Goal: Task Accomplishment & Management: Use online tool/utility

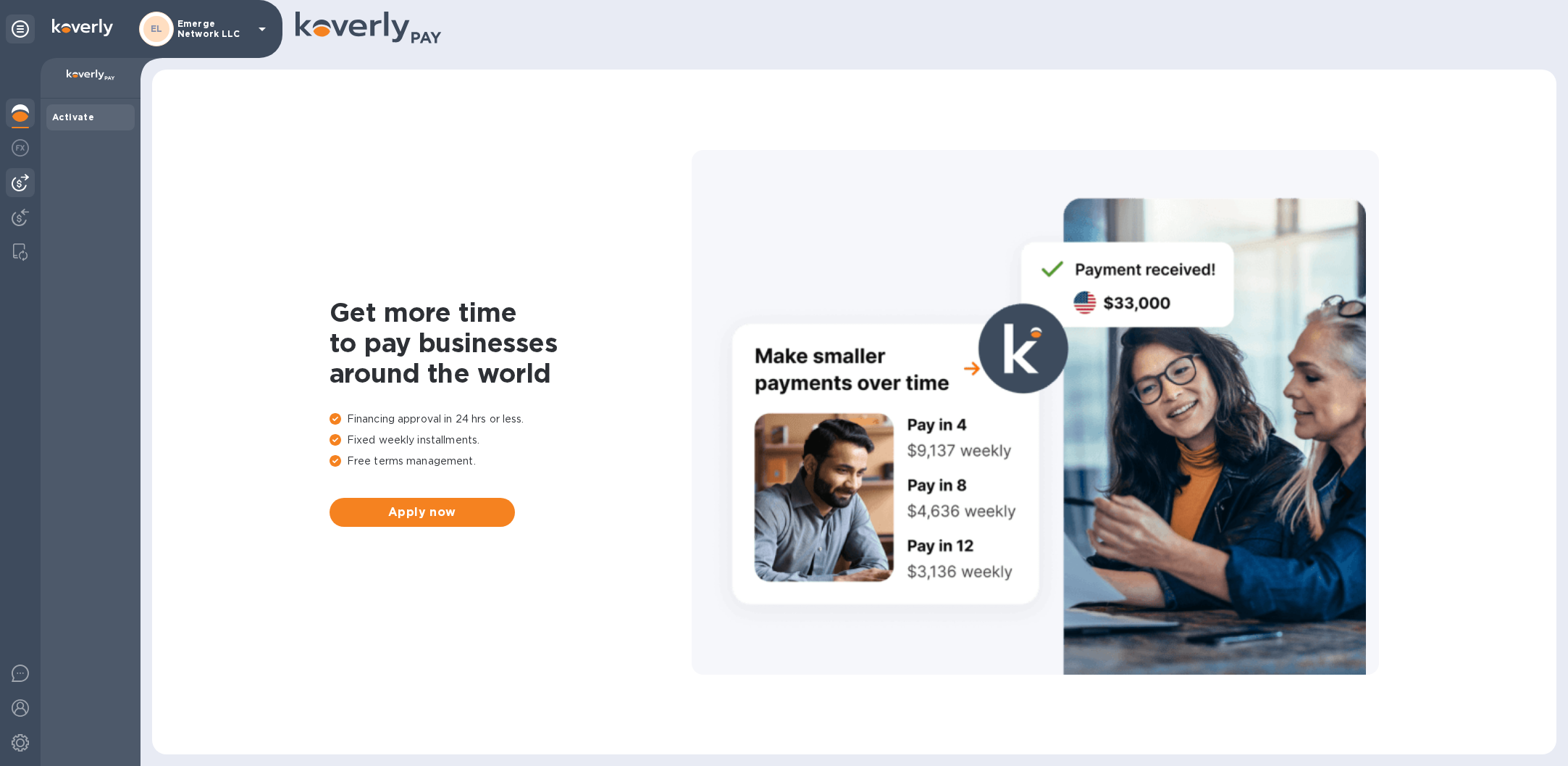
click at [13, 182] on img at bounding box center [21, 183] width 18 height 18
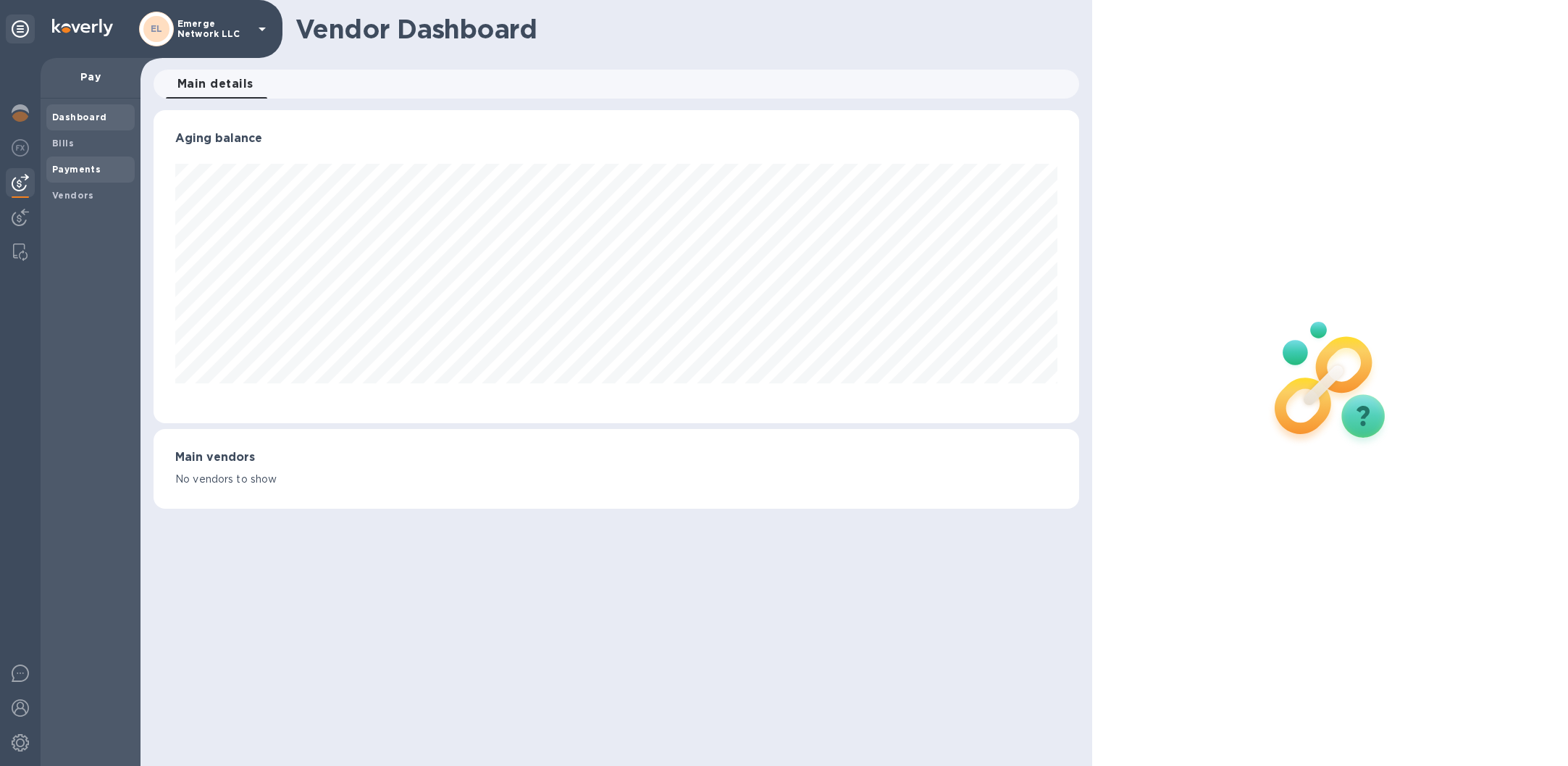
scroll to position [313, 926]
click at [72, 144] on span "Bills" at bounding box center [91, 144] width 77 height 15
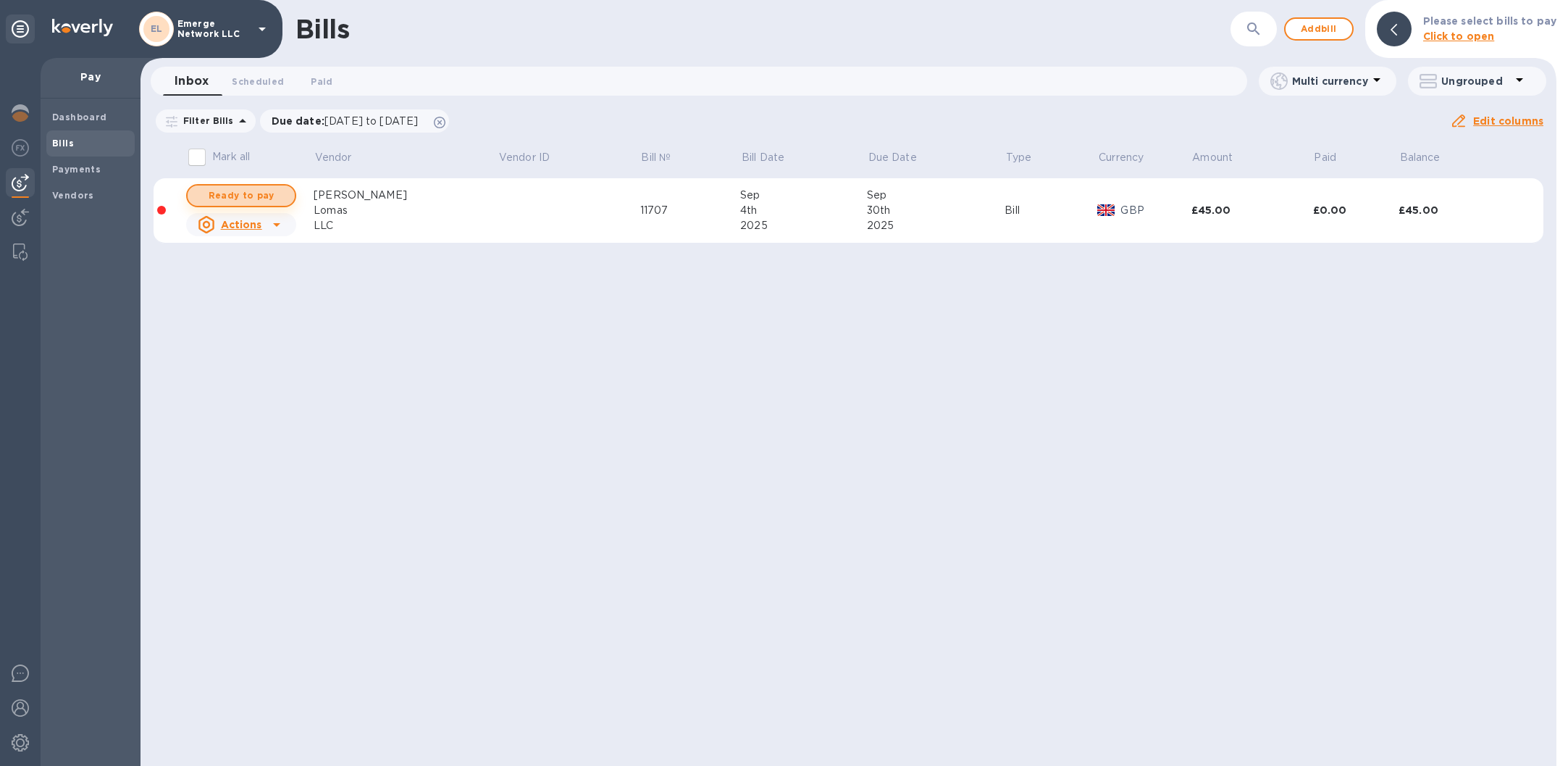
click at [227, 195] on span "Ready to pay" at bounding box center [241, 196] width 84 height 18
checkbox input "true"
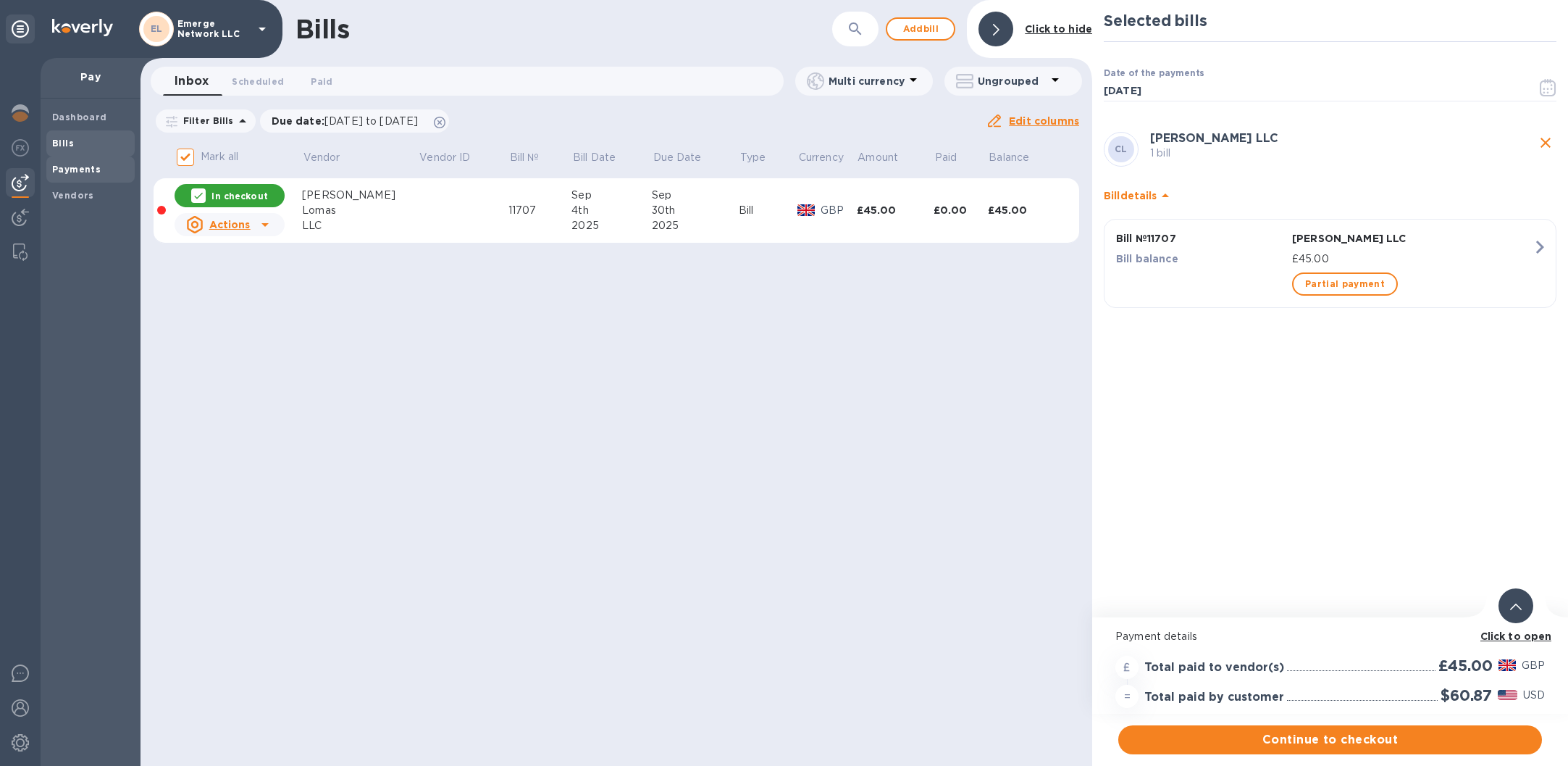
click at [61, 168] on b "Payments" at bounding box center [77, 169] width 49 height 11
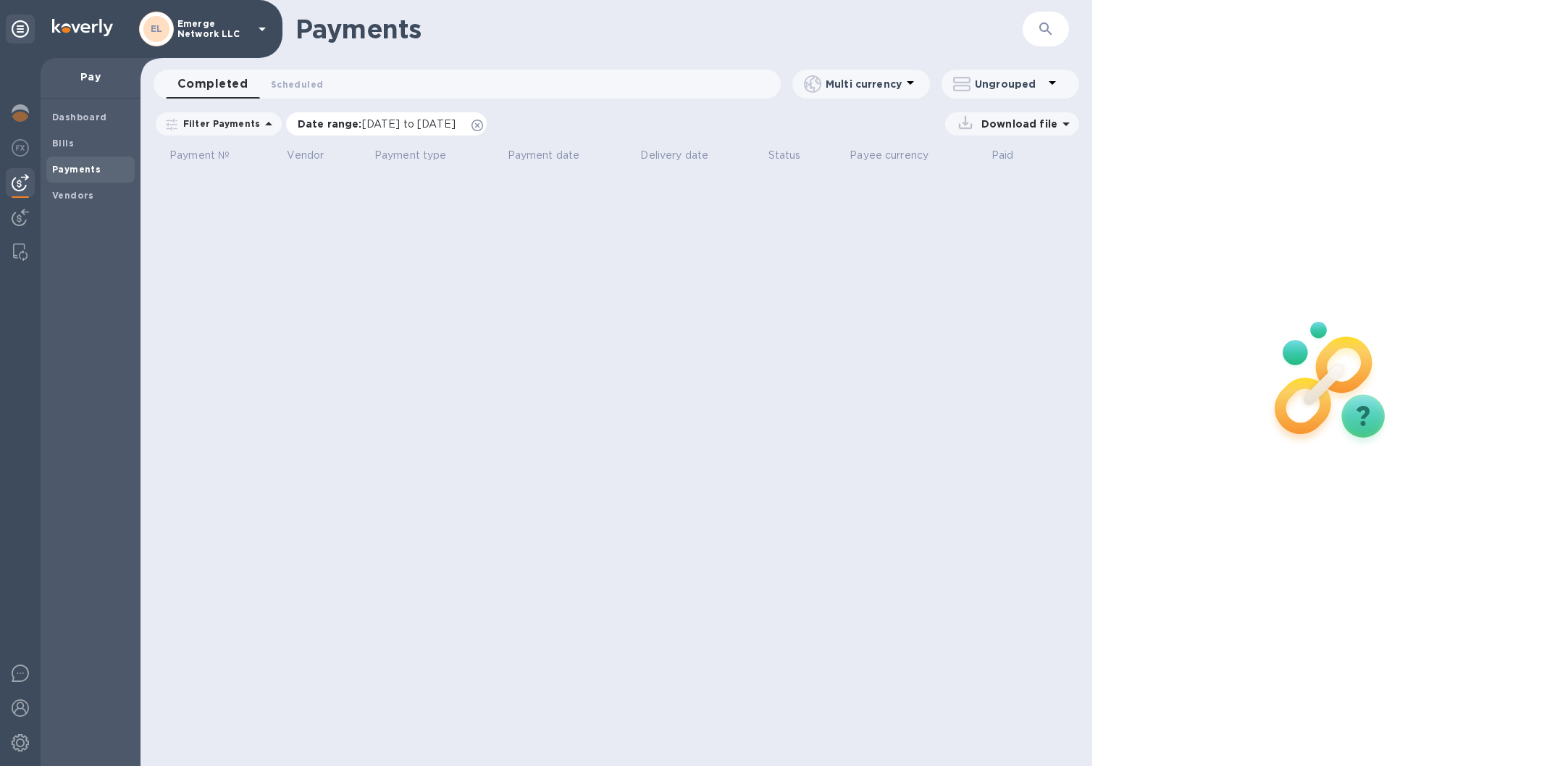
click at [483, 125] on icon at bounding box center [477, 125] width 12 height 12
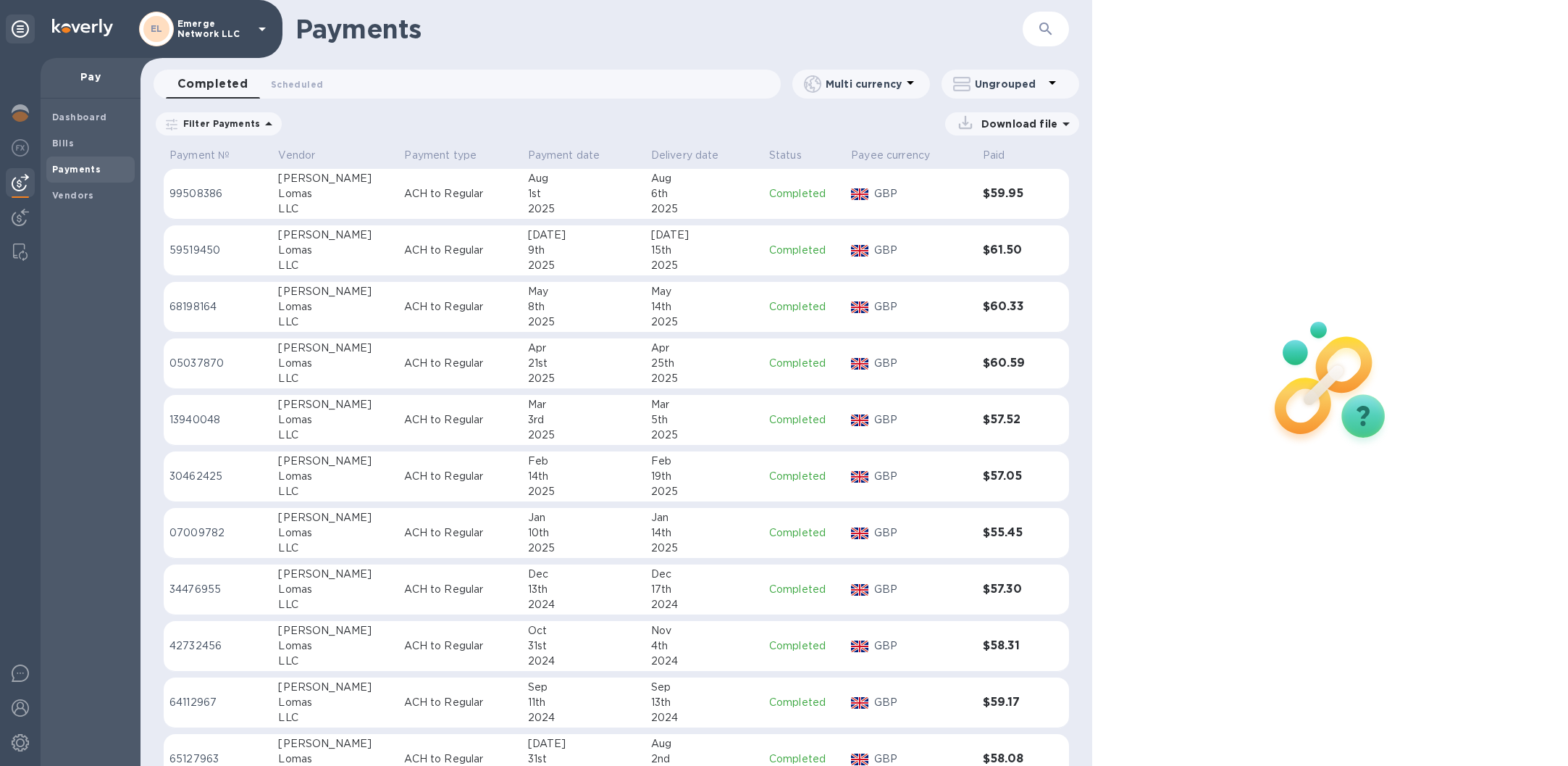
click at [447, 193] on p "ACH to Regular" at bounding box center [460, 193] width 111 height 15
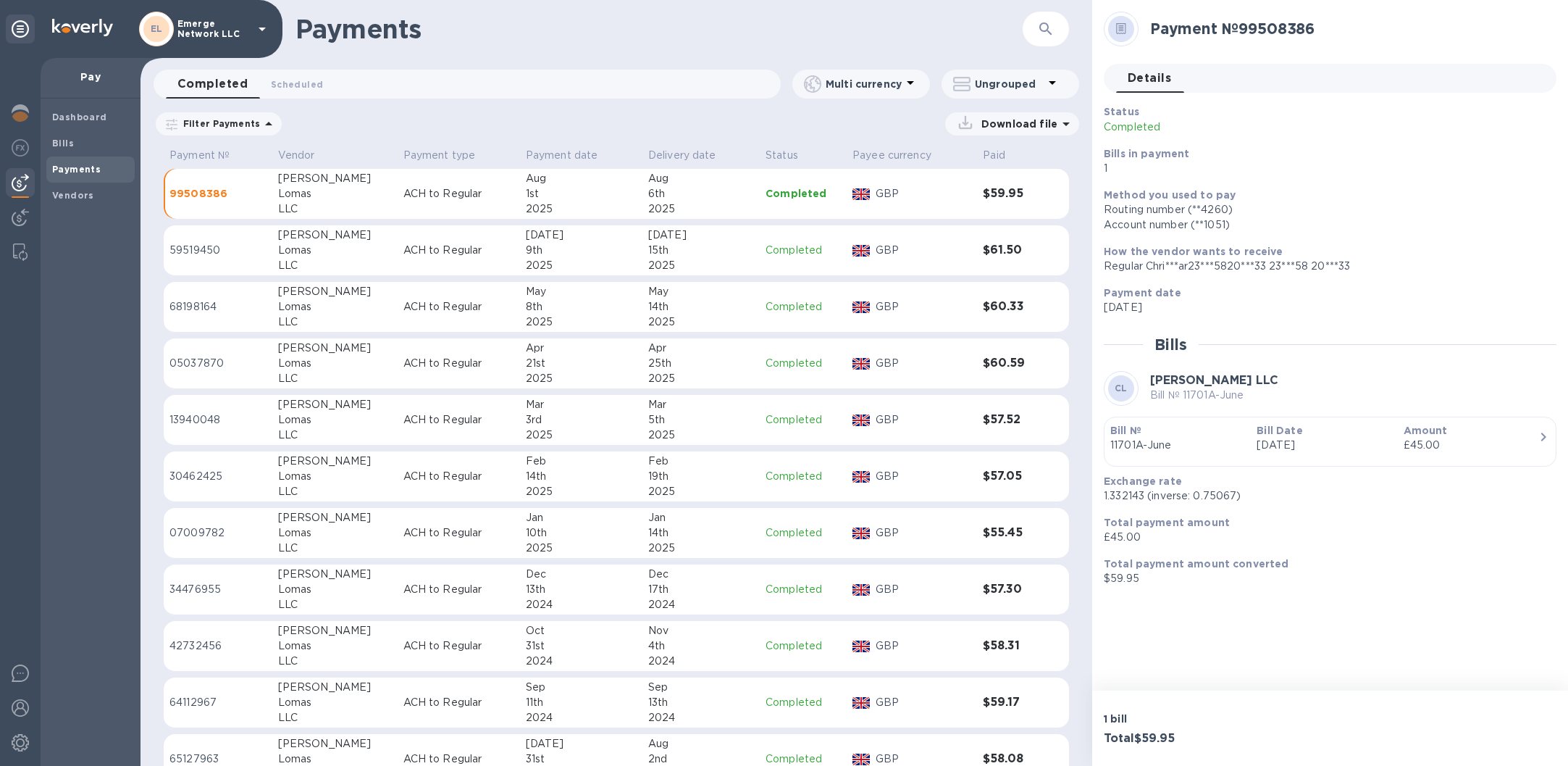
click at [422, 249] on p "ACH to Regular" at bounding box center [459, 250] width 111 height 15
click at [420, 195] on p "ACH to Regular" at bounding box center [459, 193] width 111 height 15
click at [63, 139] on b "Bills" at bounding box center [63, 143] width 21 height 11
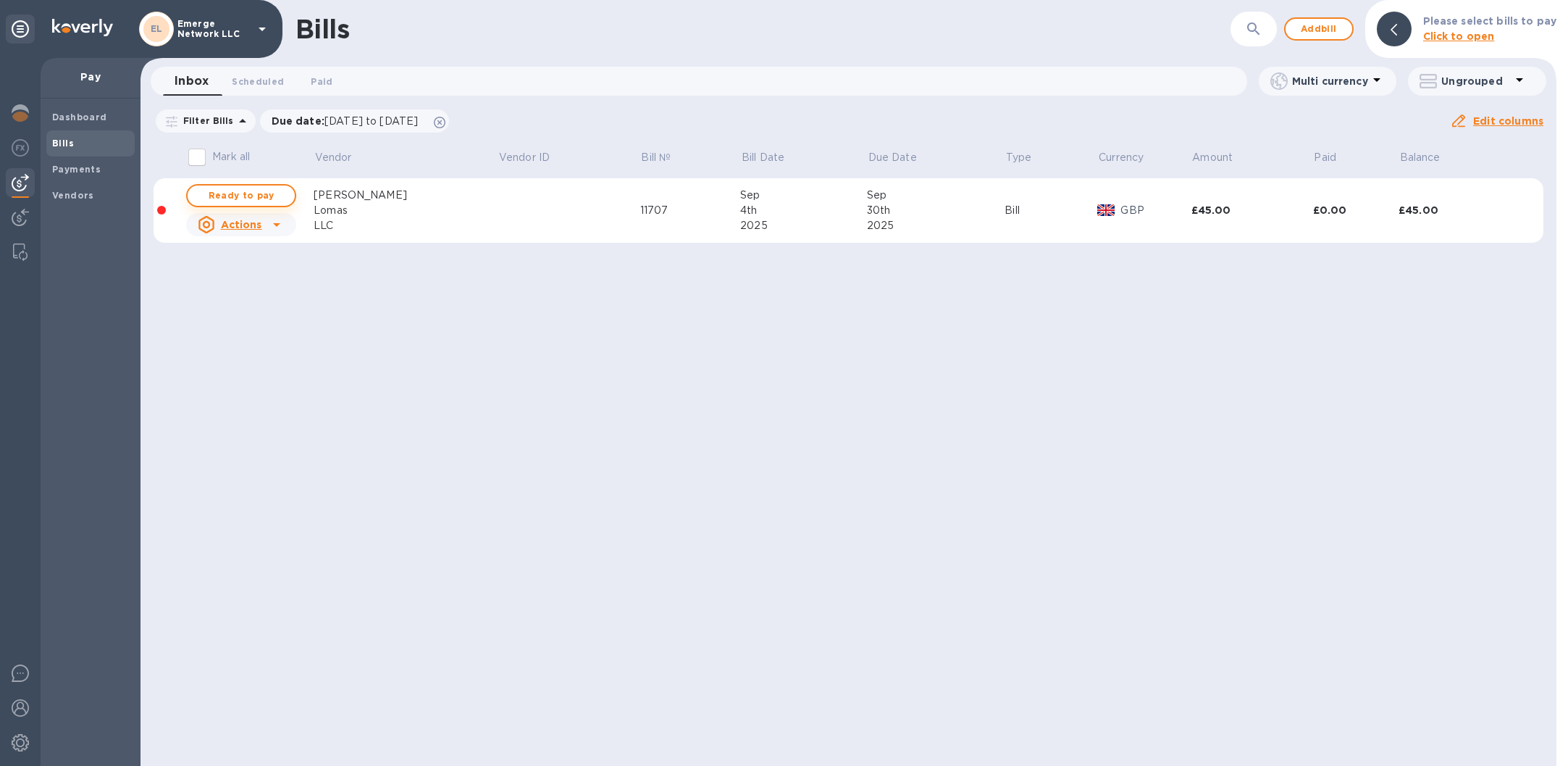
click at [252, 191] on span "Ready to pay" at bounding box center [241, 196] width 84 height 18
checkbox input "true"
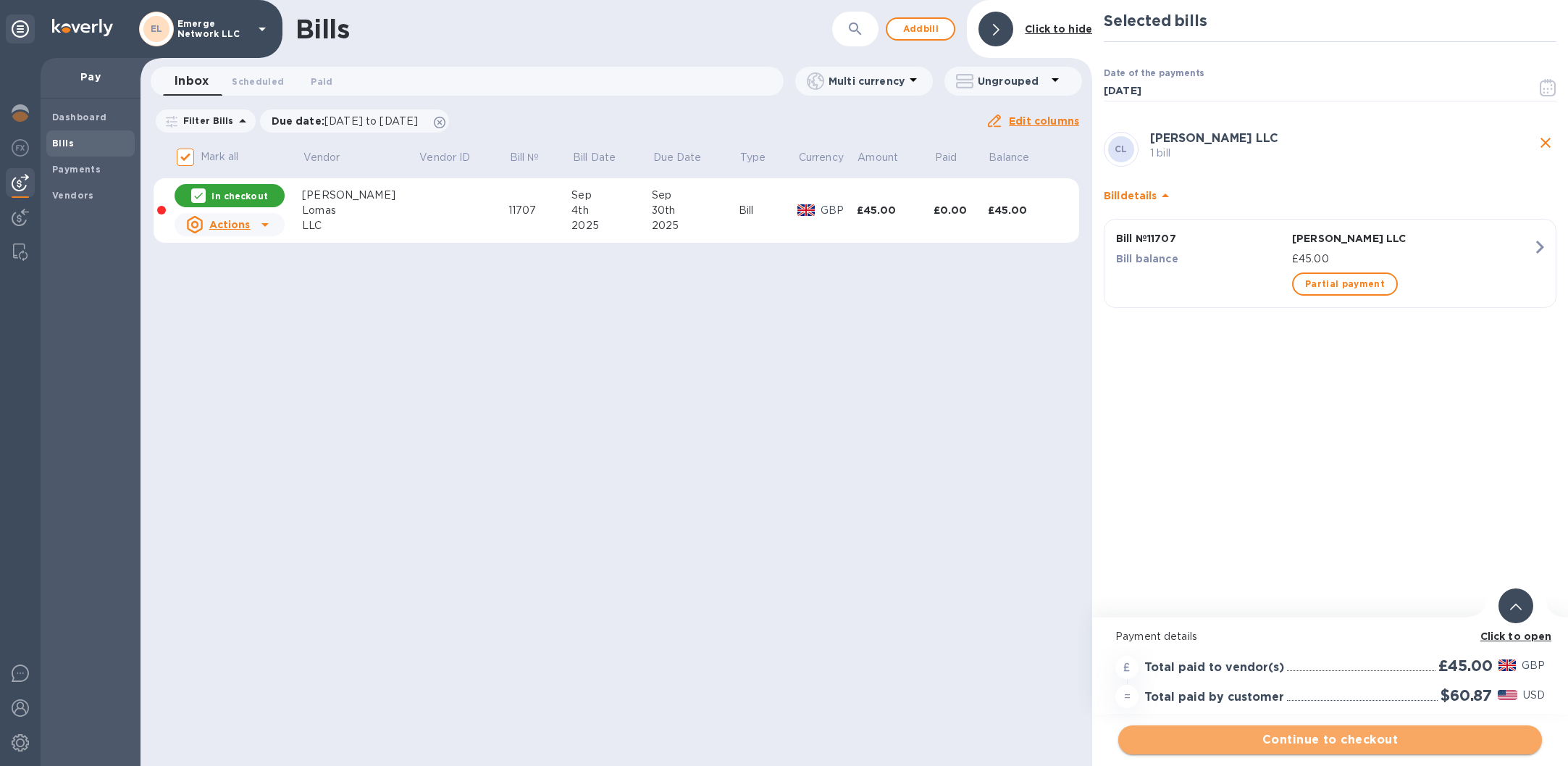
click at [1298, 738] on span "Continue to checkout" at bounding box center [1330, 740] width 401 height 18
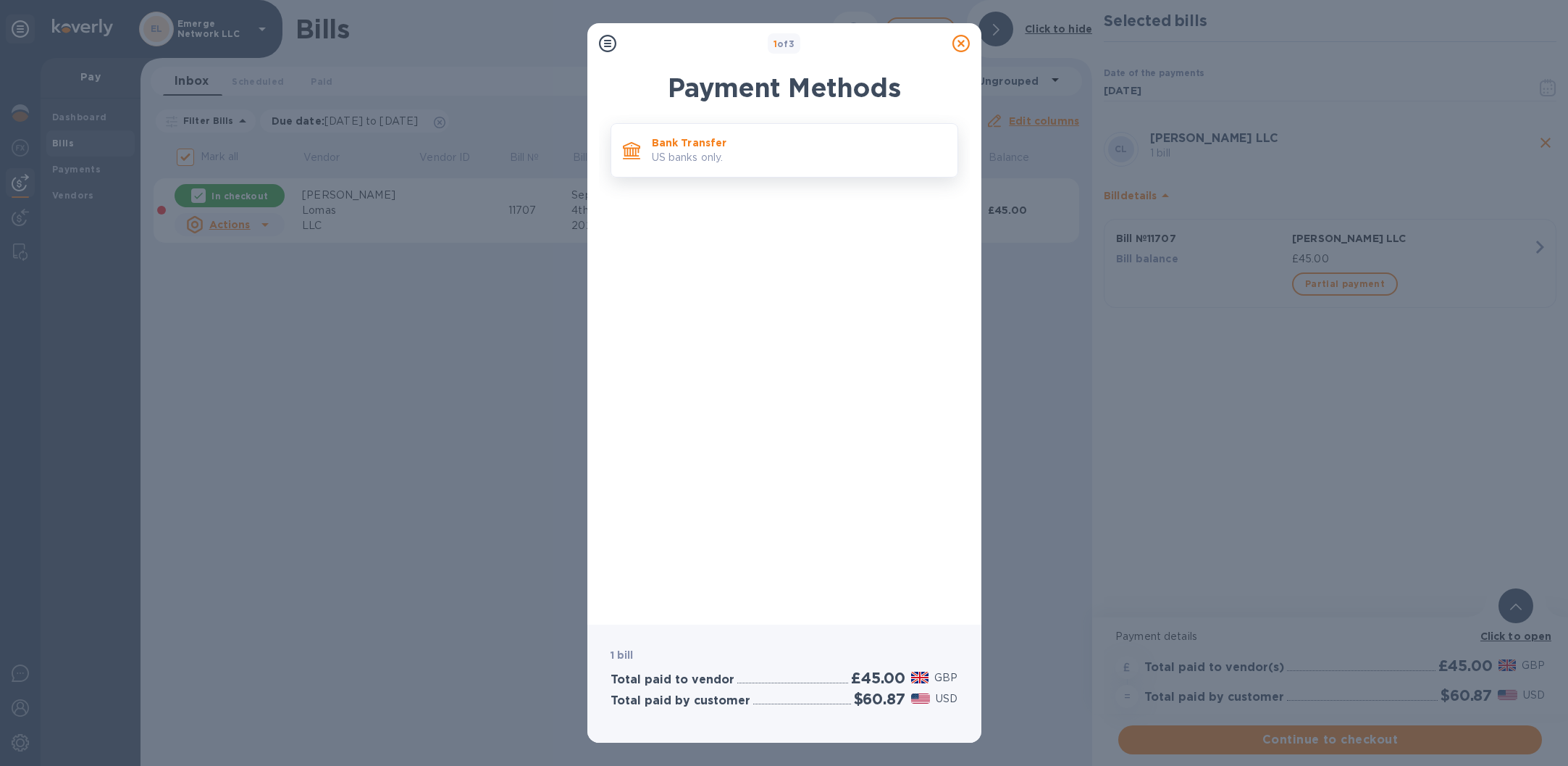
click at [677, 151] on p "US banks only." at bounding box center [799, 157] width 294 height 15
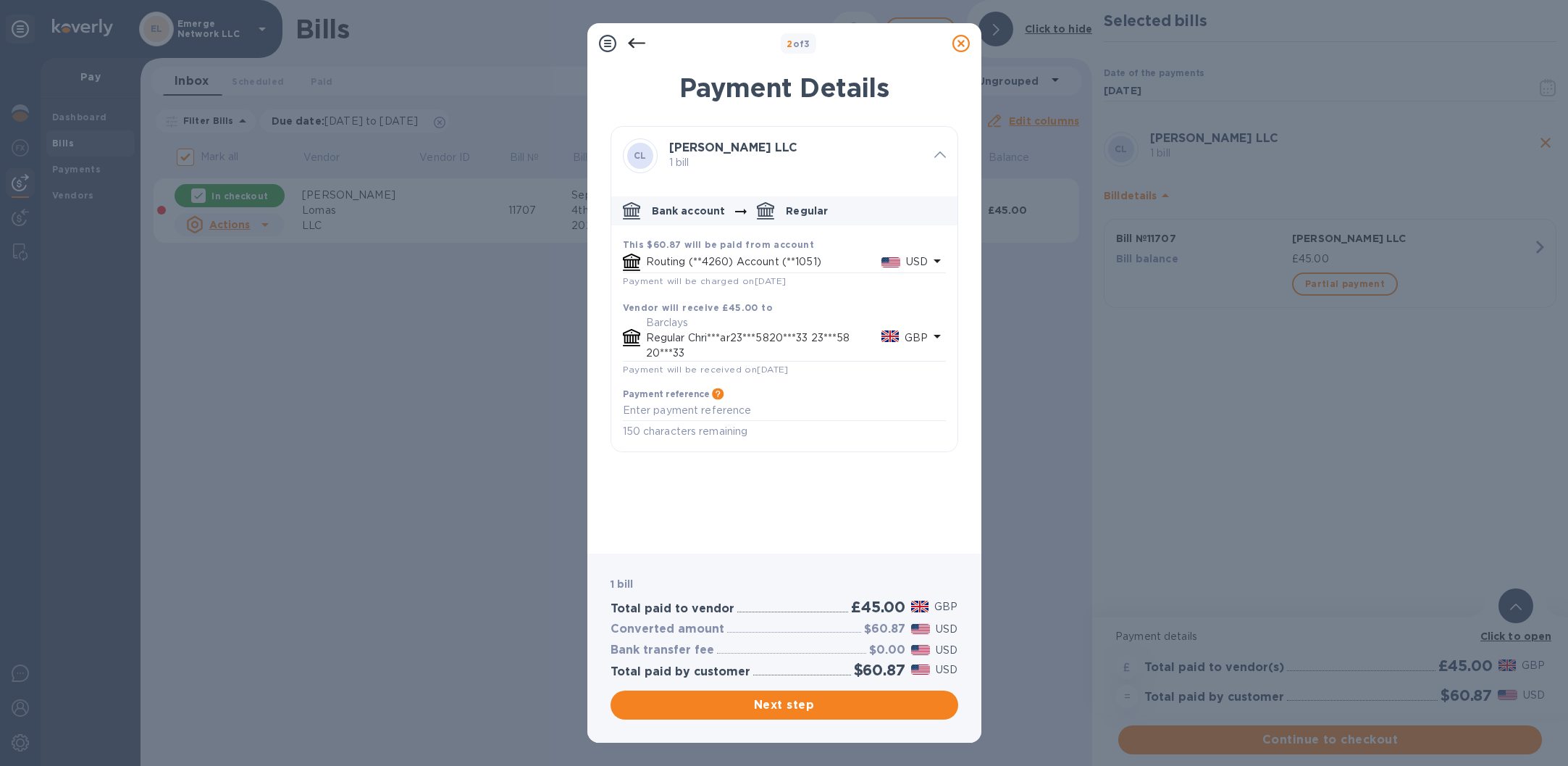
click at [702, 365] on span "Payment will be received on [DATE]" at bounding box center [705, 369] width 166 height 11
click at [697, 409] on textarea "default-method" at bounding box center [784, 410] width 323 height 12
type textarea "Invoice 11707 Payment #1 for [DATE]"
click at [806, 705] on span "Next step" at bounding box center [784, 705] width 325 height 18
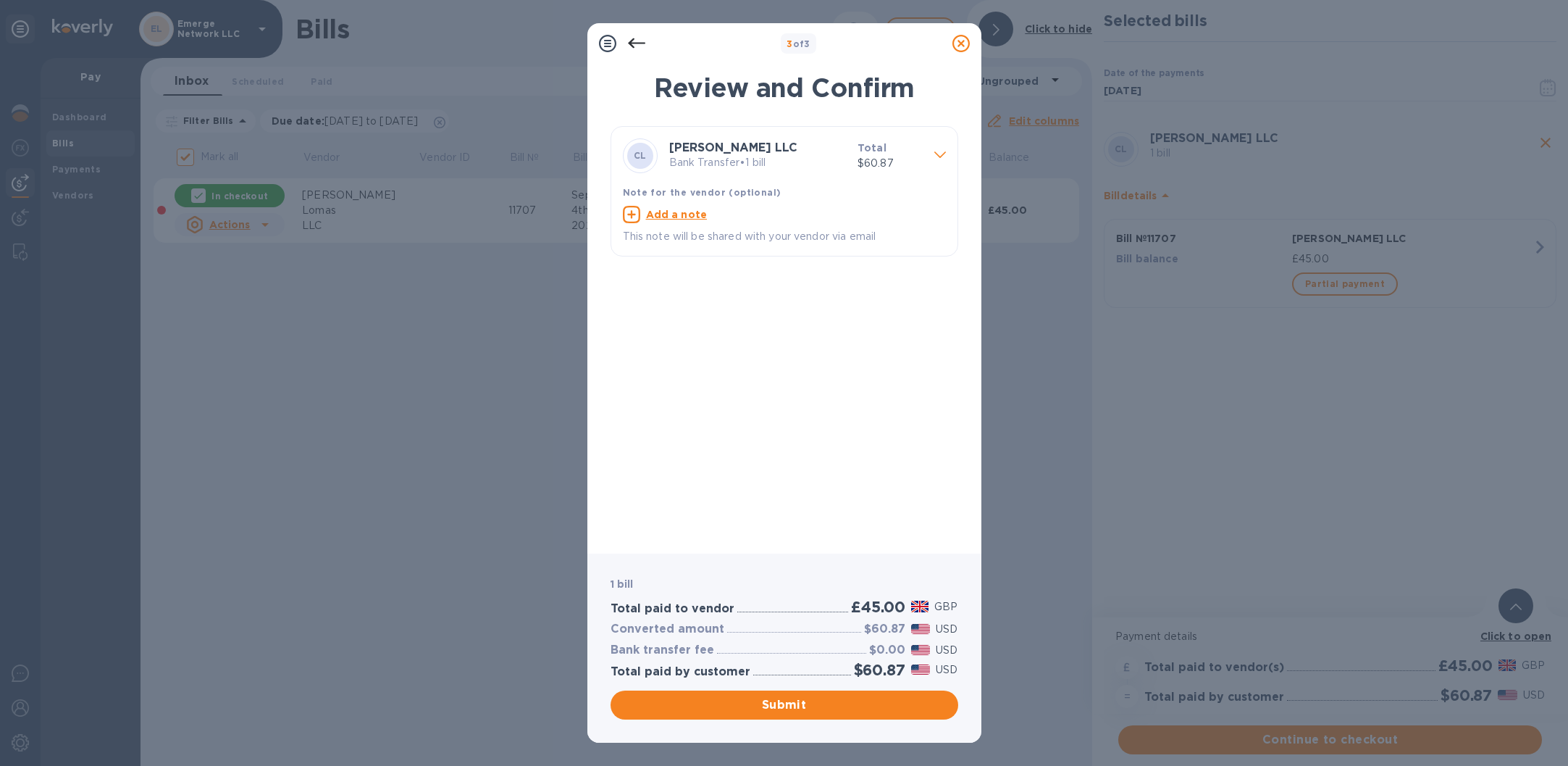
click at [679, 213] on u "Add a note" at bounding box center [677, 215] width 61 height 12
click at [679, 214] on textarea at bounding box center [773, 216] width 300 height 12
type textarea "P"
type textarea "Monthly Payment for [DATE]"
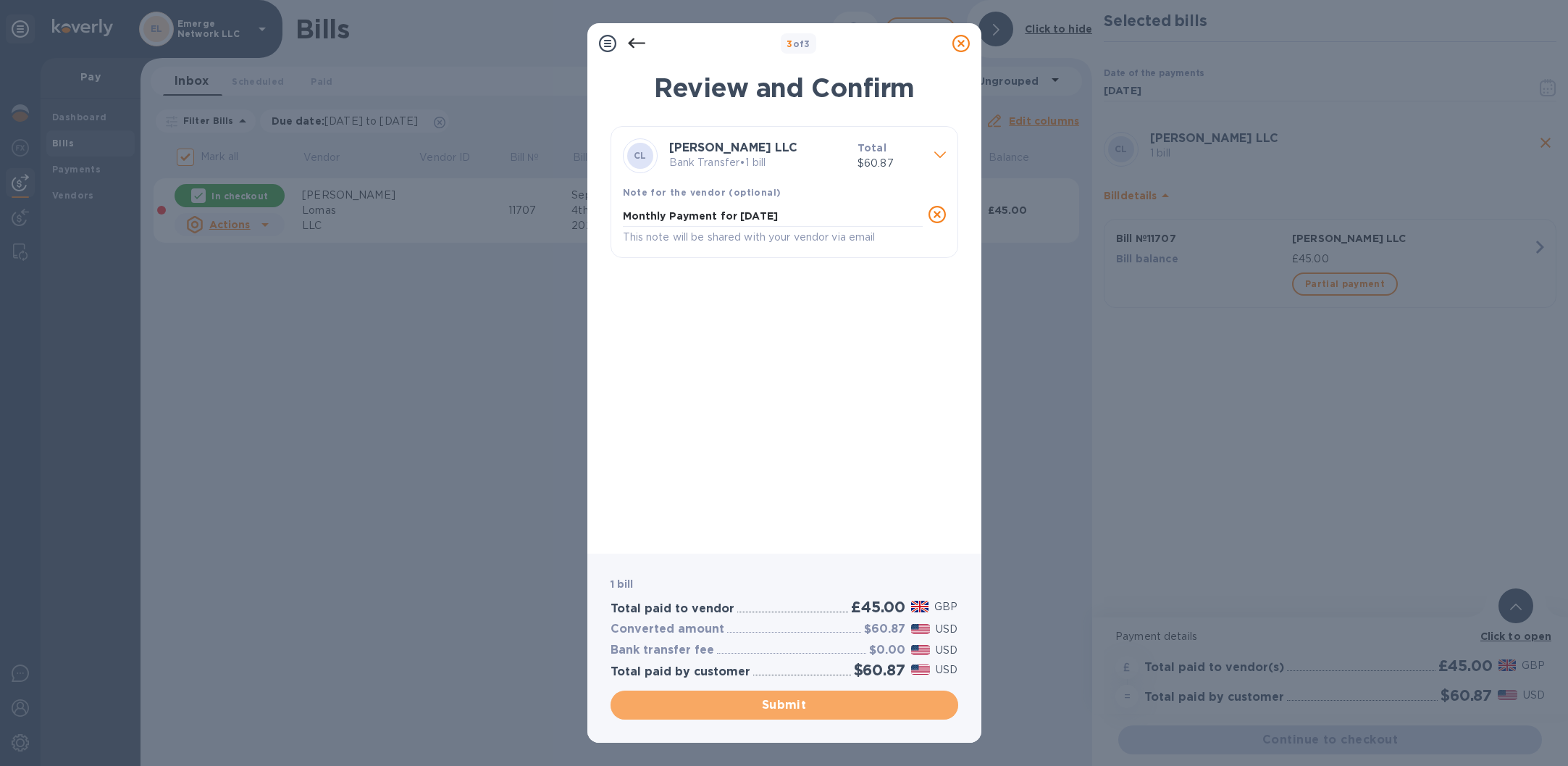
click at [798, 705] on span "Submit" at bounding box center [784, 705] width 325 height 18
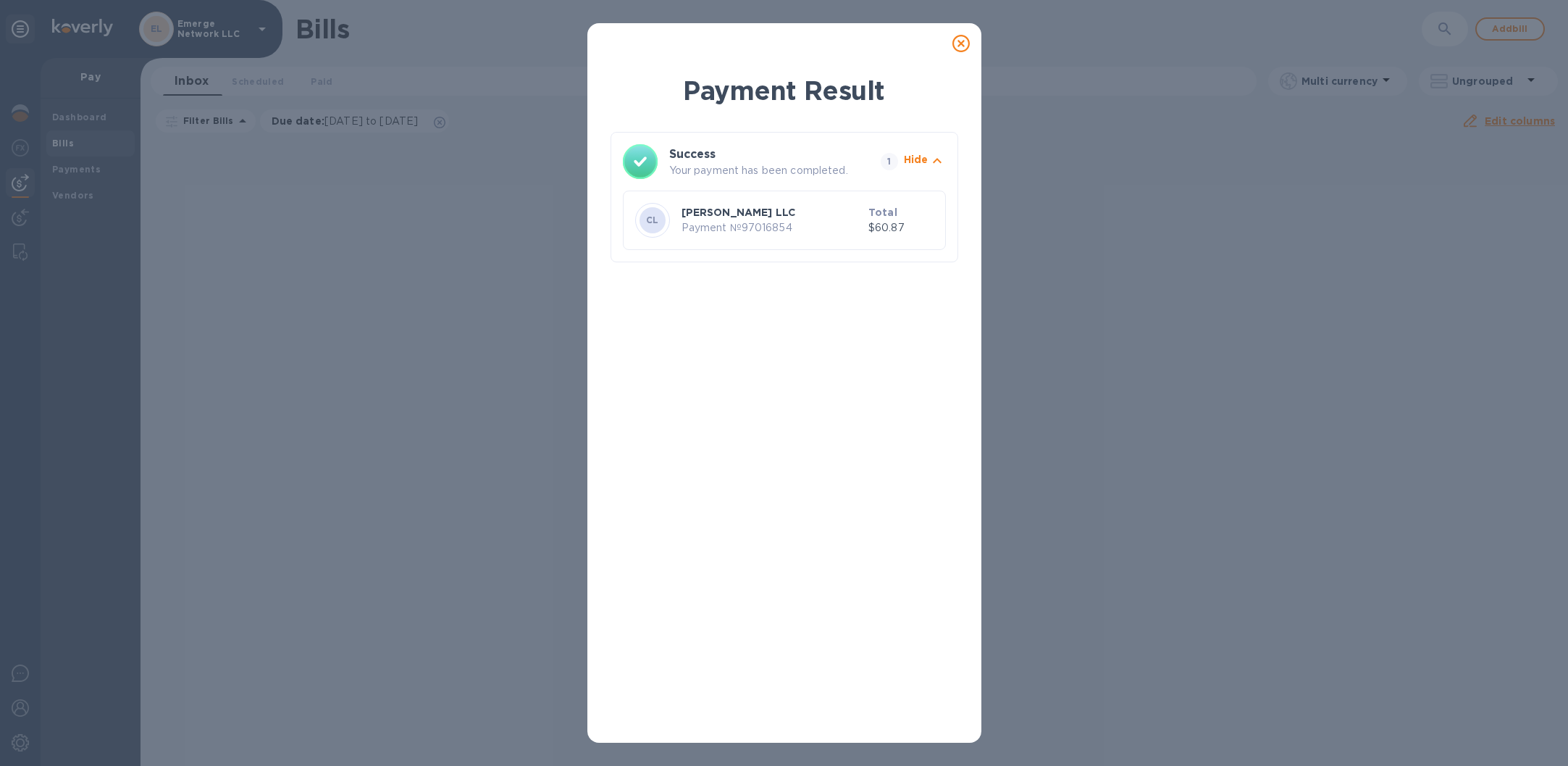
click at [968, 42] on icon at bounding box center [961, 44] width 18 height 18
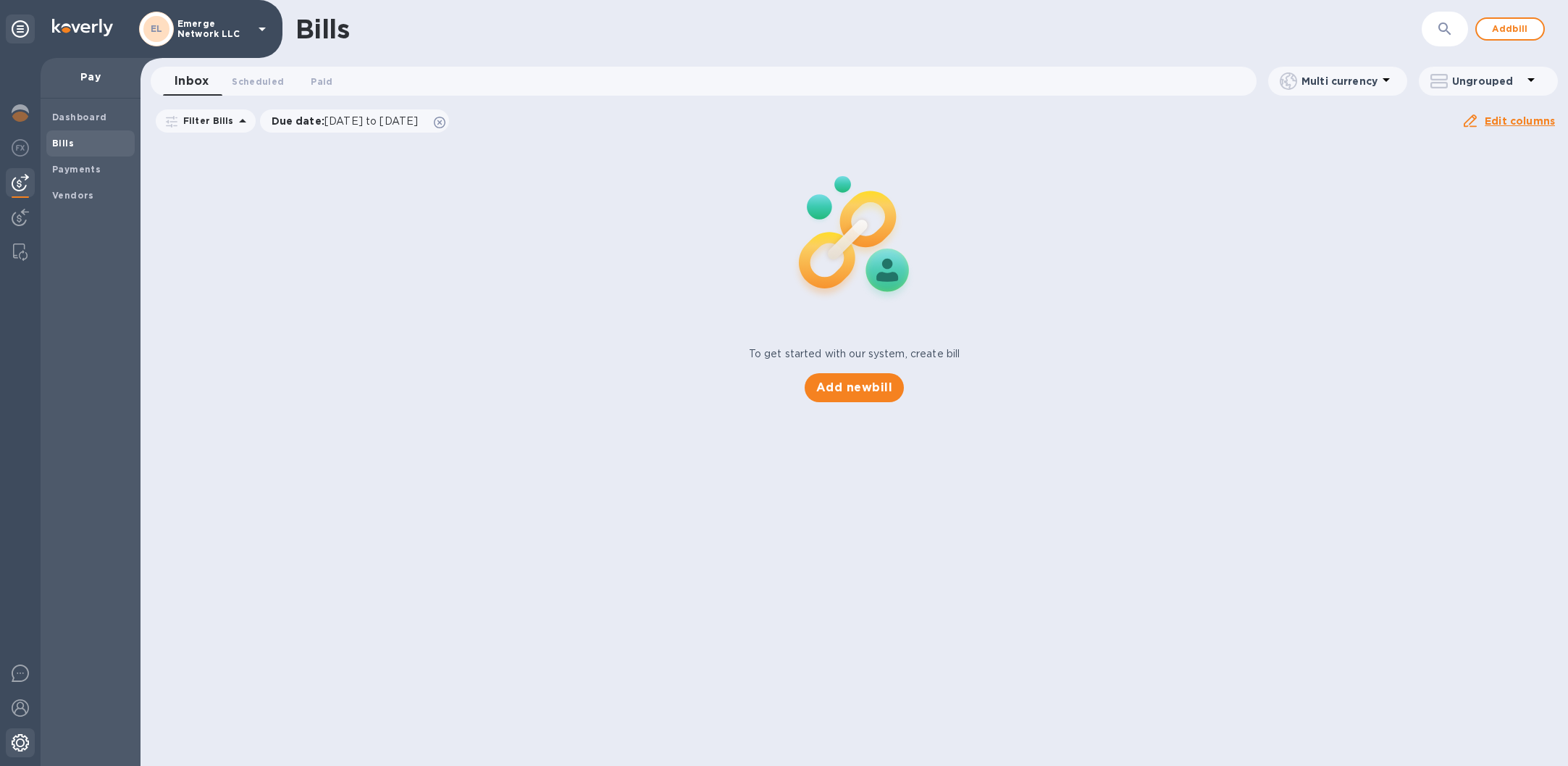
click at [20, 742] on img at bounding box center [21, 742] width 18 height 18
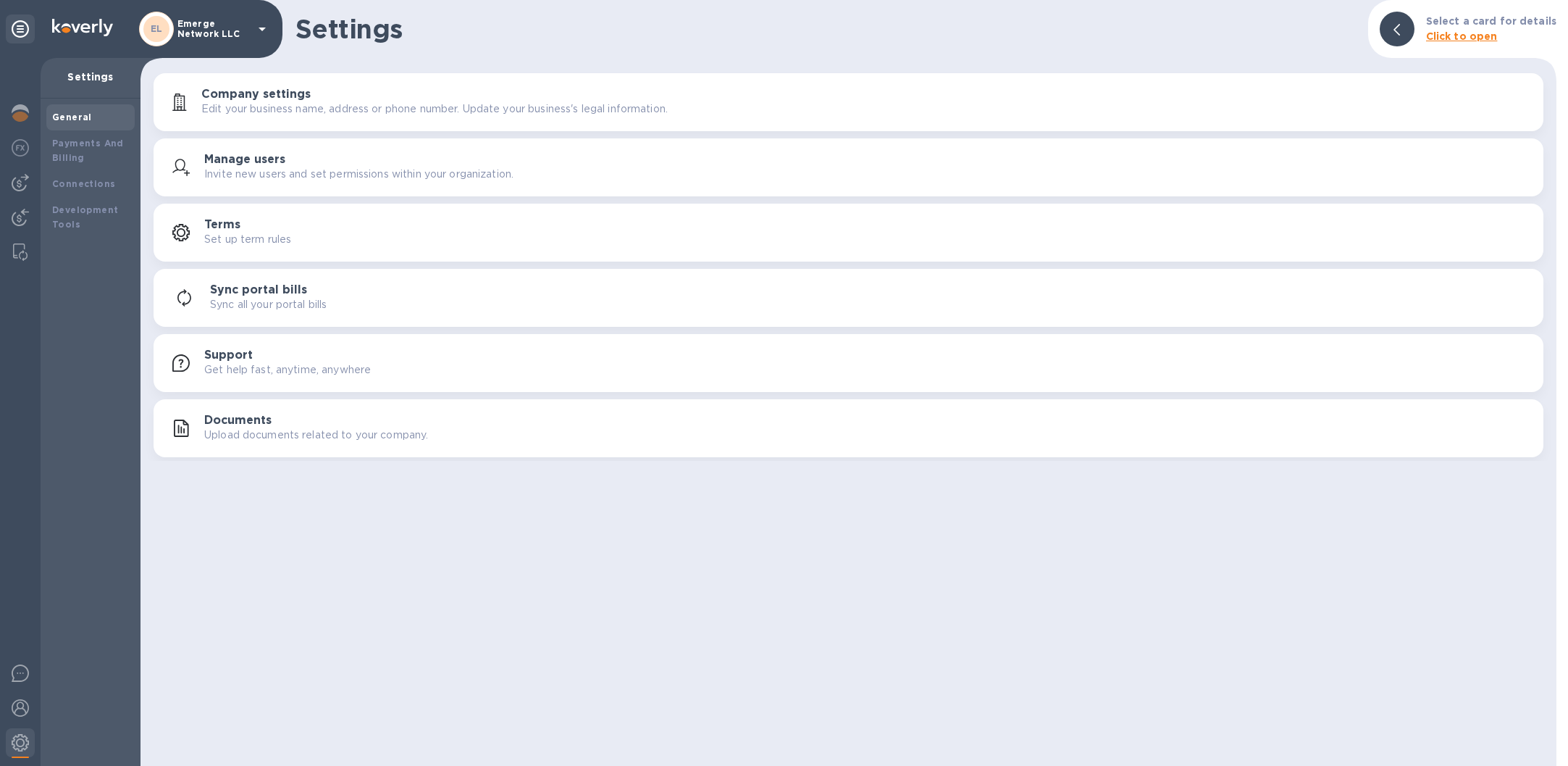
click at [263, 25] on icon at bounding box center [263, 29] width 18 height 18
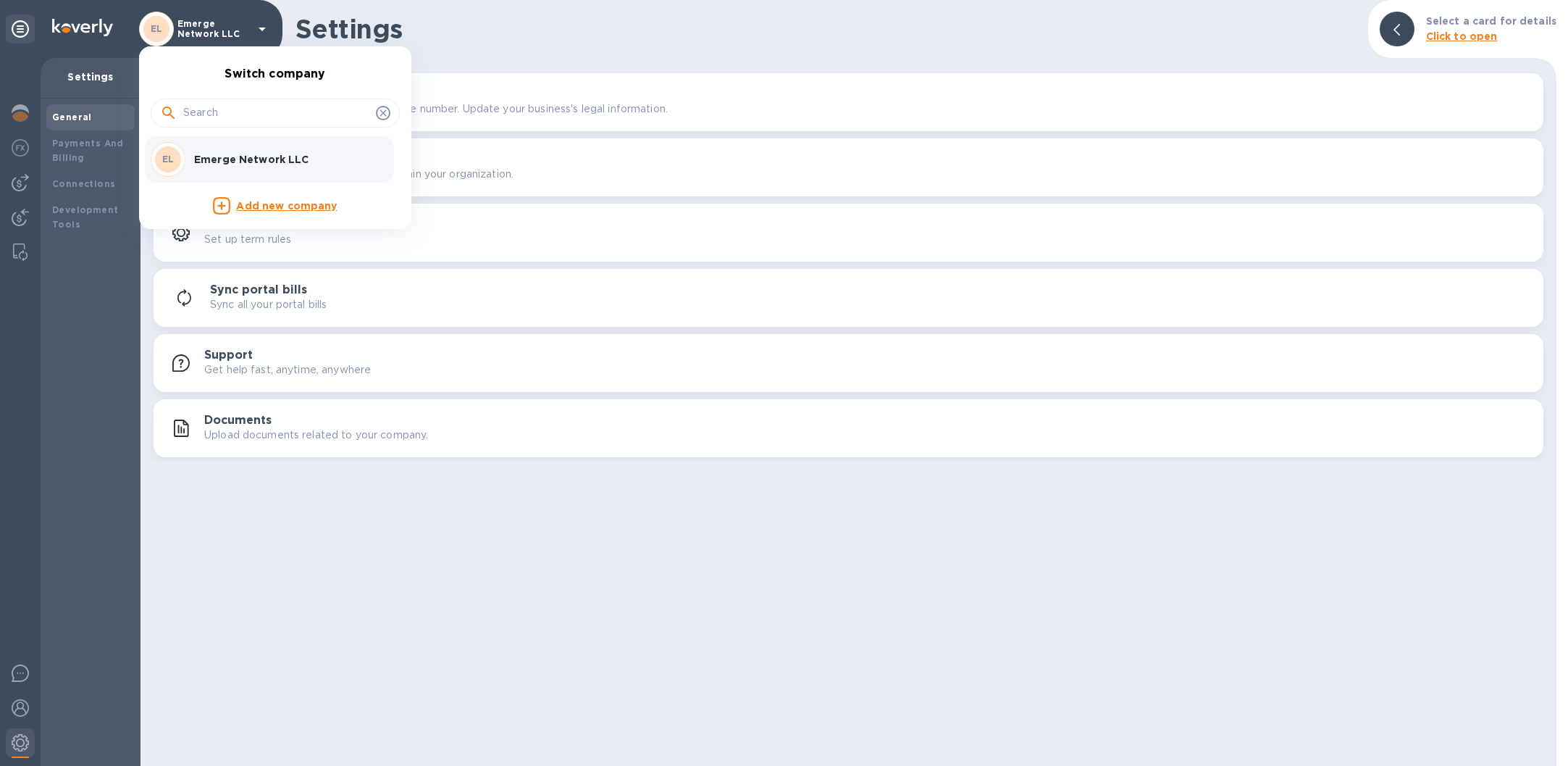
click at [385, 110] on icon at bounding box center [382, 112] width 7 height 7
click at [20, 709] on div at bounding box center [784, 383] width 1568 height 766
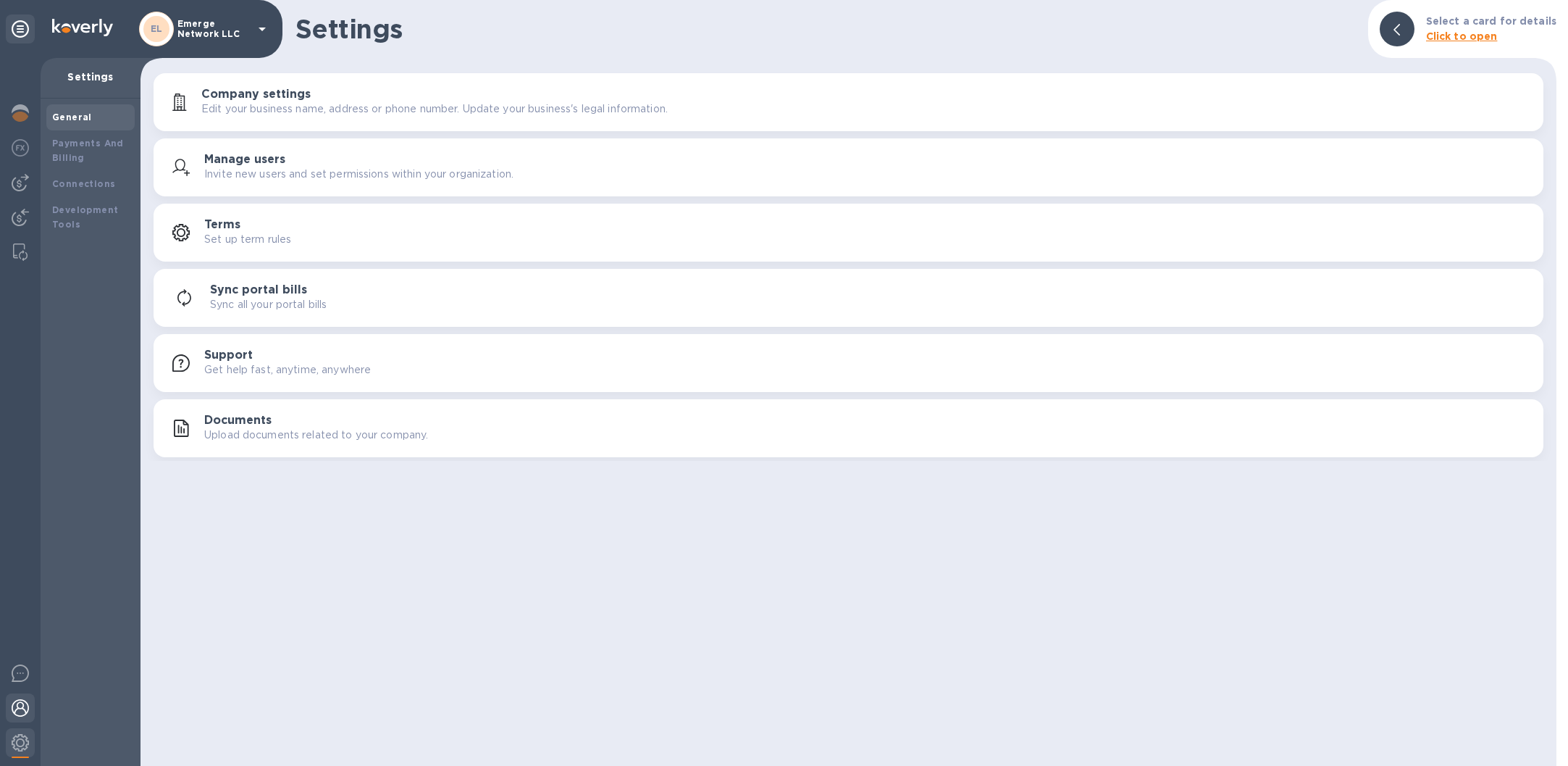
click at [21, 707] on img at bounding box center [21, 708] width 18 height 18
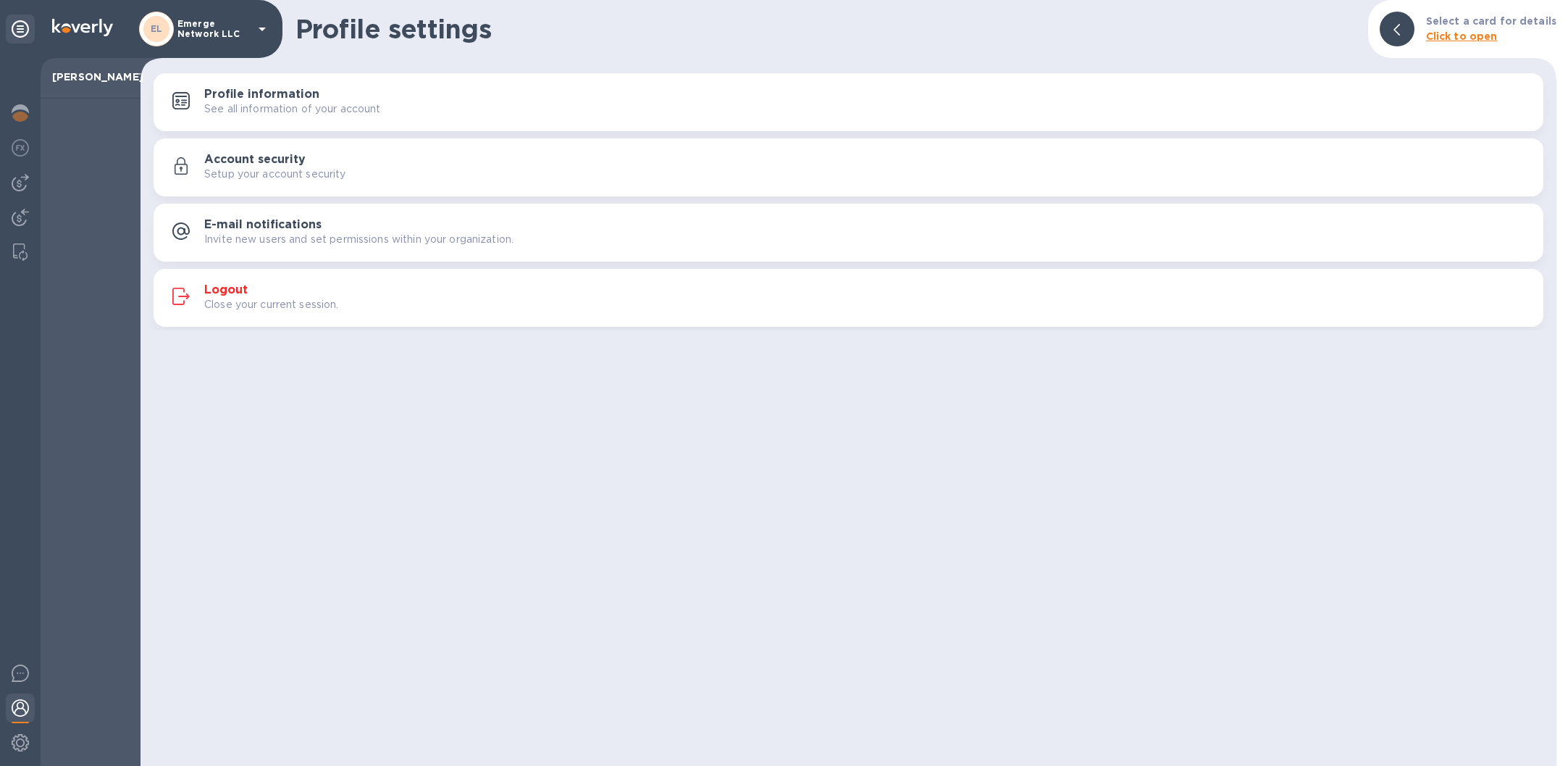
click at [230, 289] on h3 "Logout" at bounding box center [226, 290] width 44 height 14
